Goal: Find specific page/section: Find specific page/section

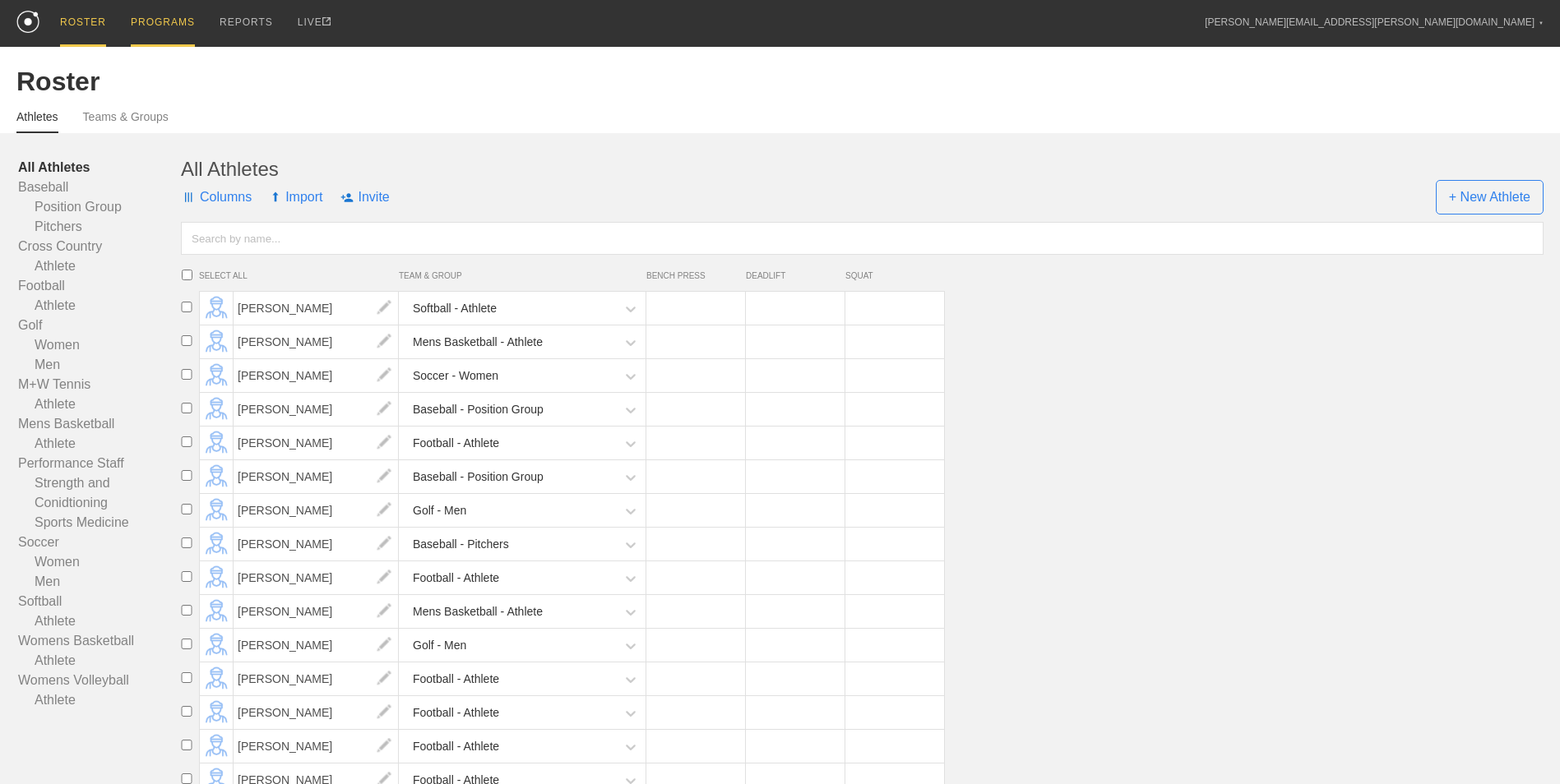
click at [164, 26] on div "PROGRAMS" at bounding box center [163, 23] width 64 height 47
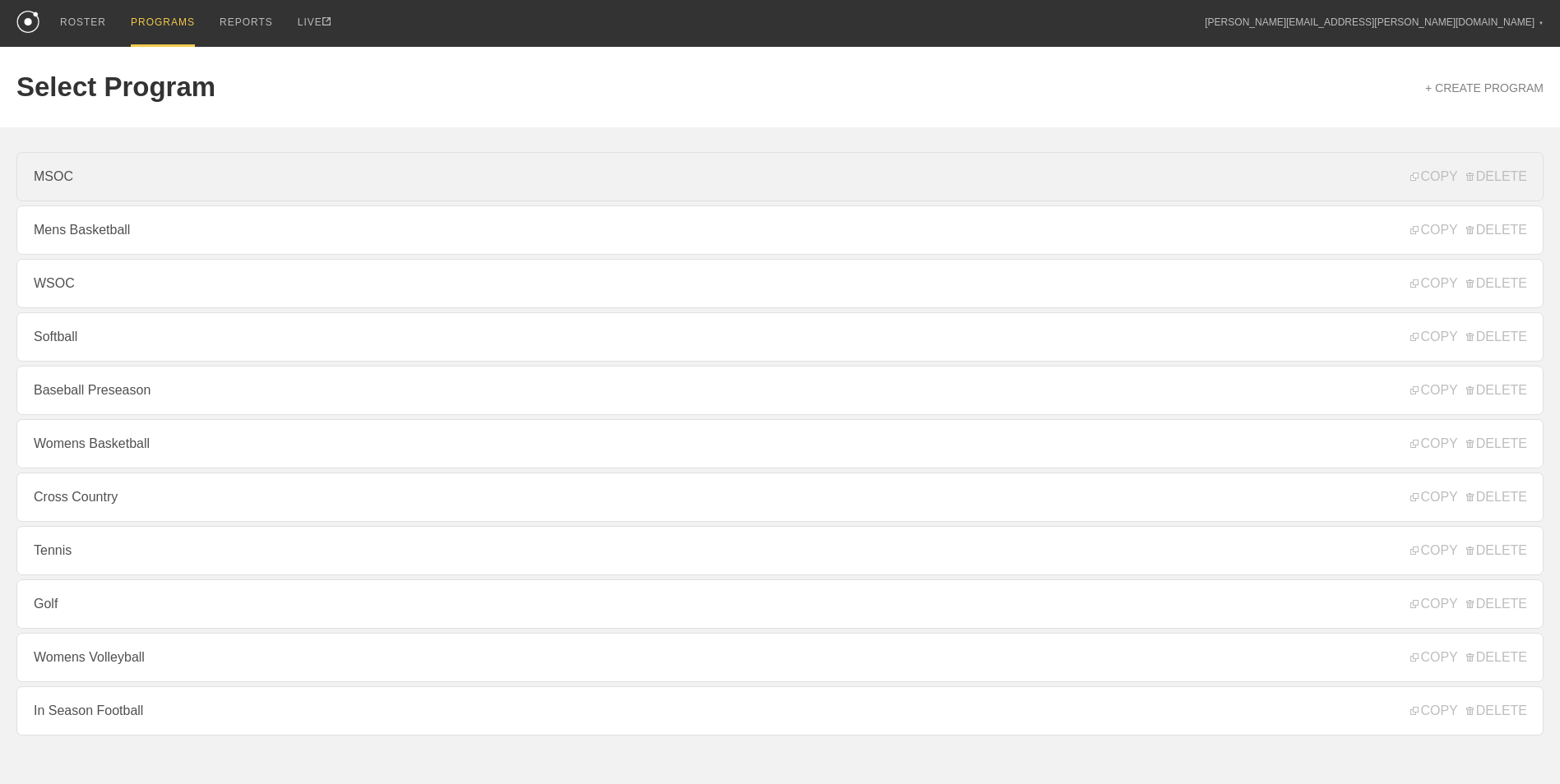
click at [112, 161] on link "MSOC" at bounding box center [780, 176] width 1527 height 49
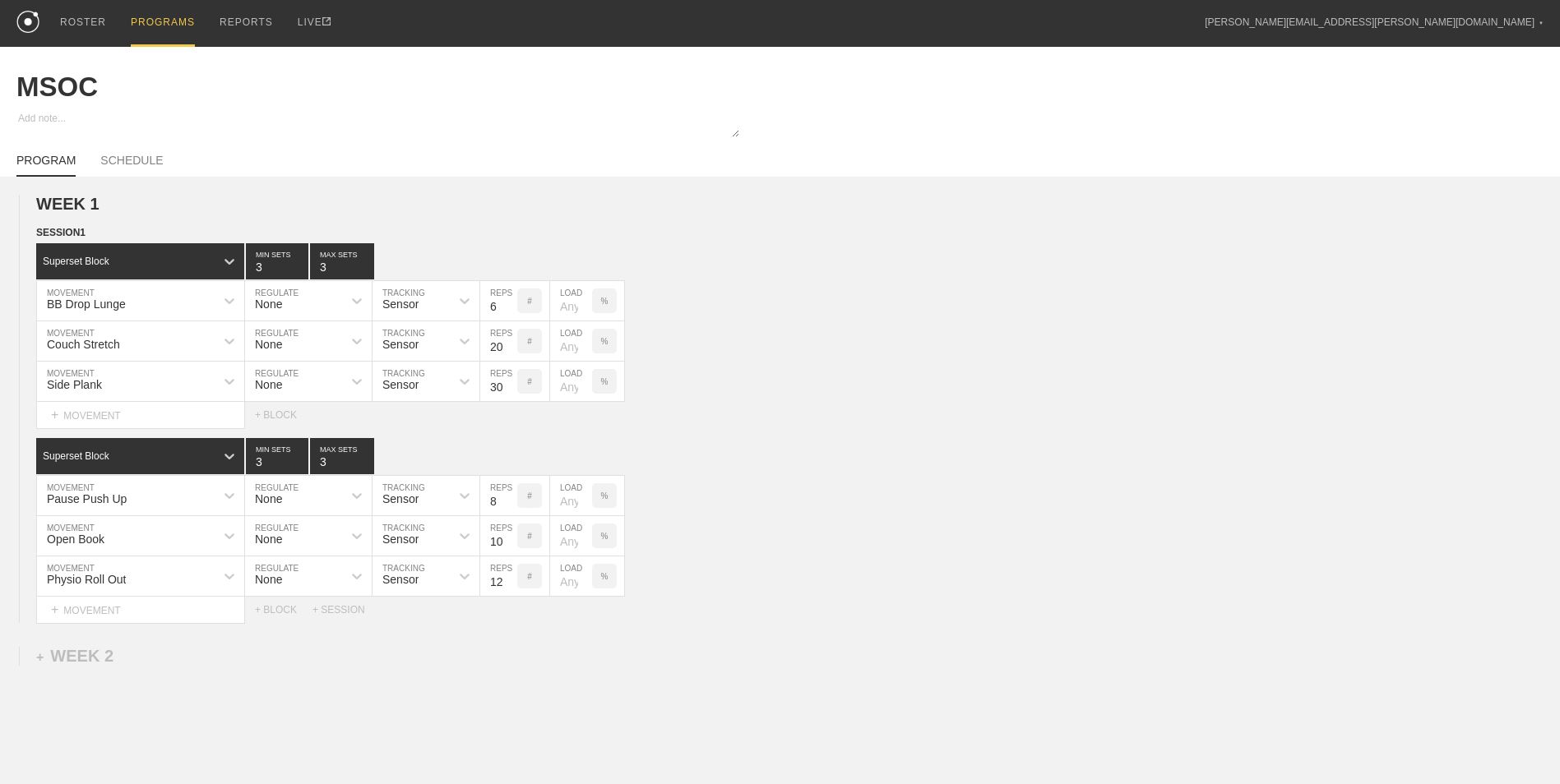
click at [161, 24] on div "PROGRAMS" at bounding box center [163, 23] width 64 height 47
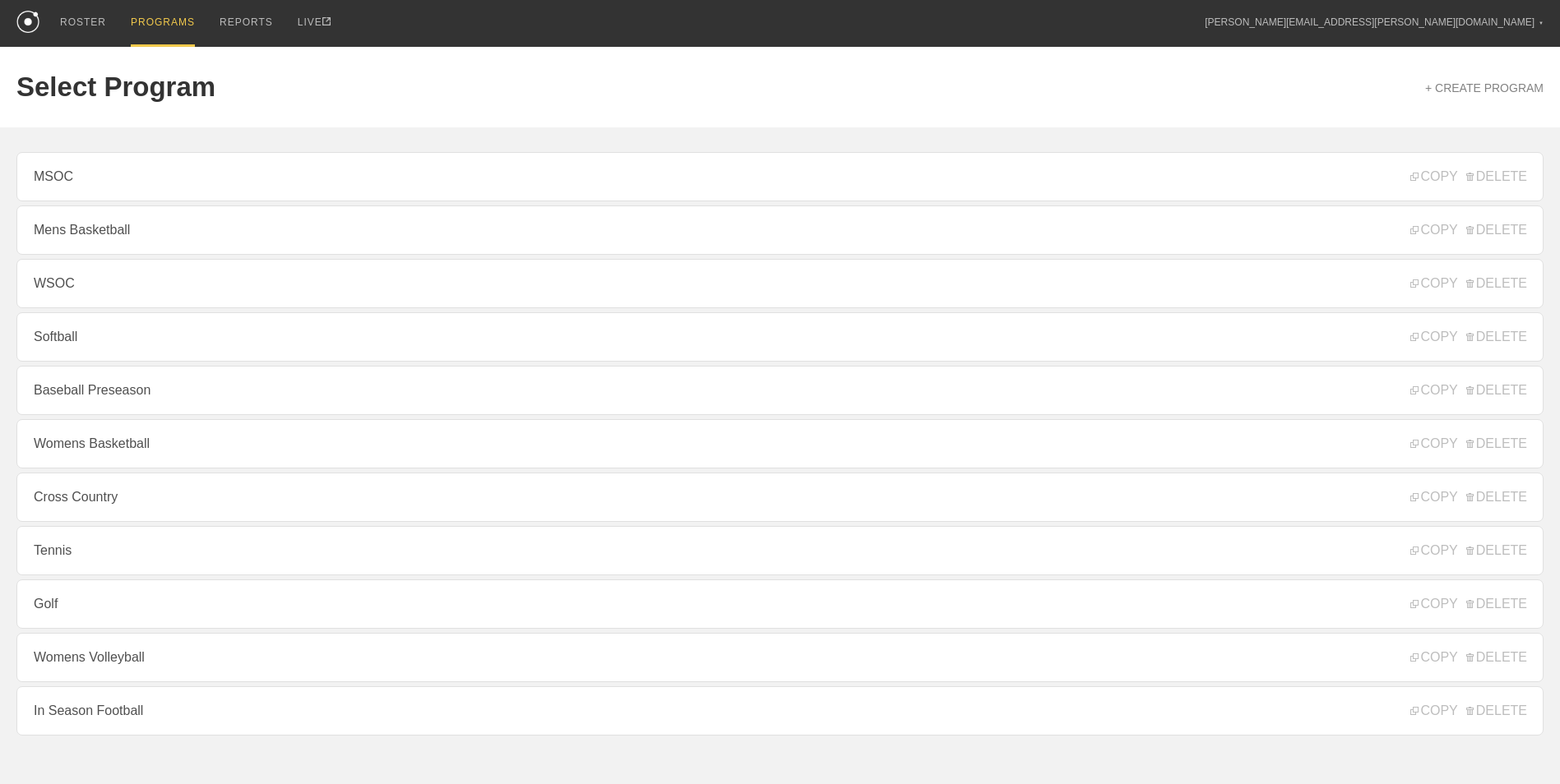
click at [157, 384] on link "Baseball Preseason" at bounding box center [780, 390] width 1527 height 49
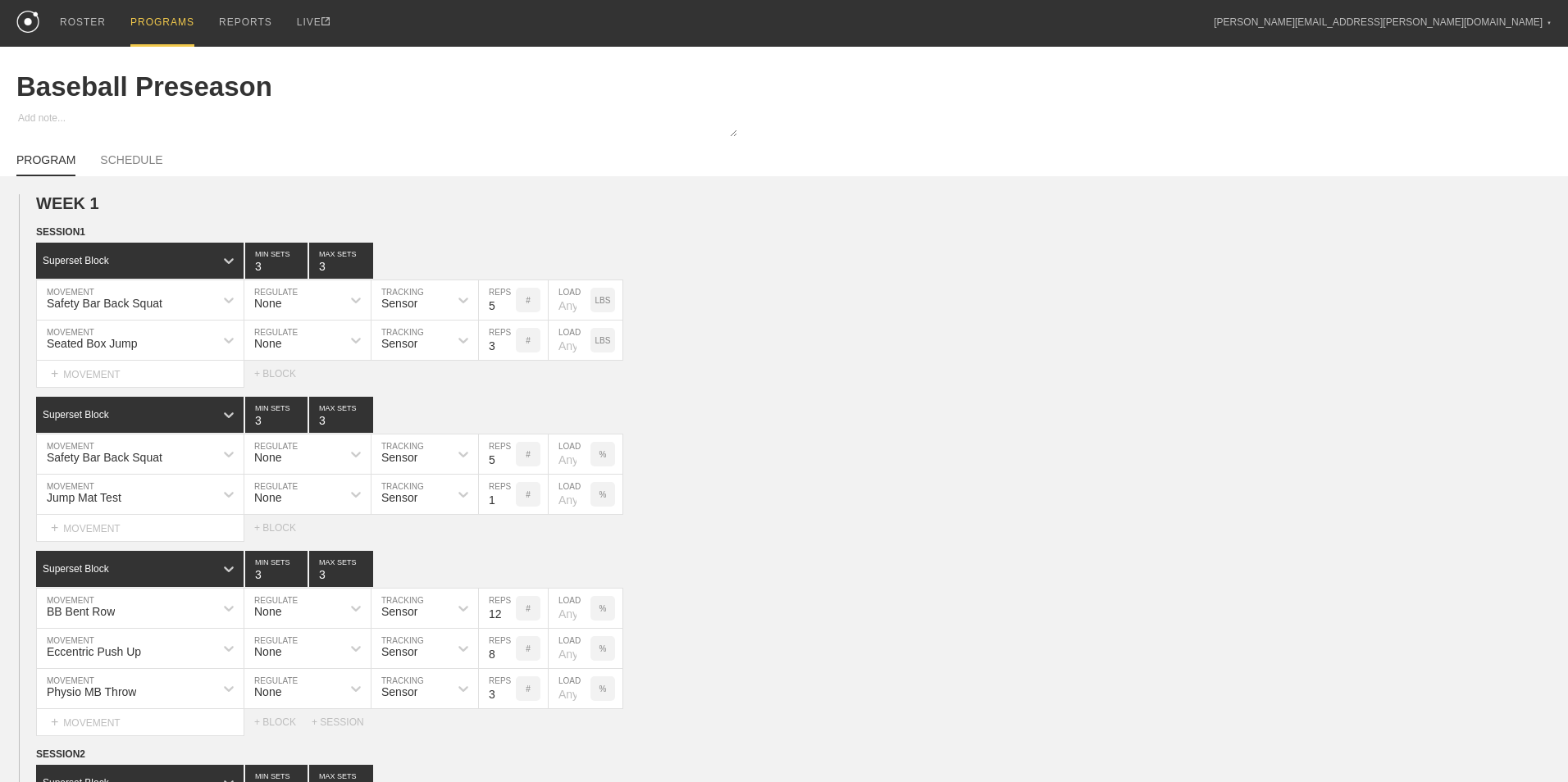
type textarea "x"
type input "Baseball Preseason"
